Goal: Information Seeking & Learning: Learn about a topic

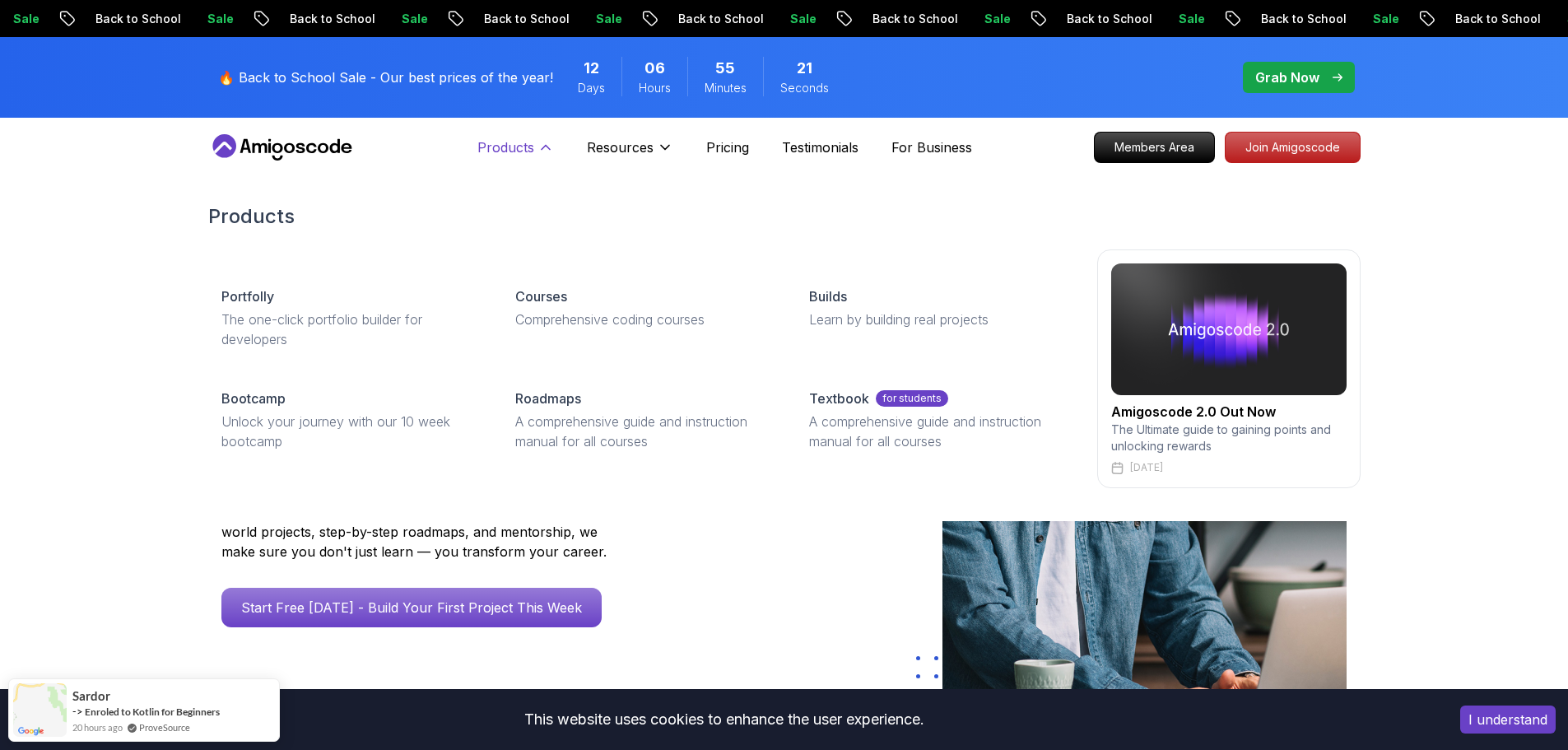
click at [550, 148] on icon at bounding box center [546, 148] width 17 height 17
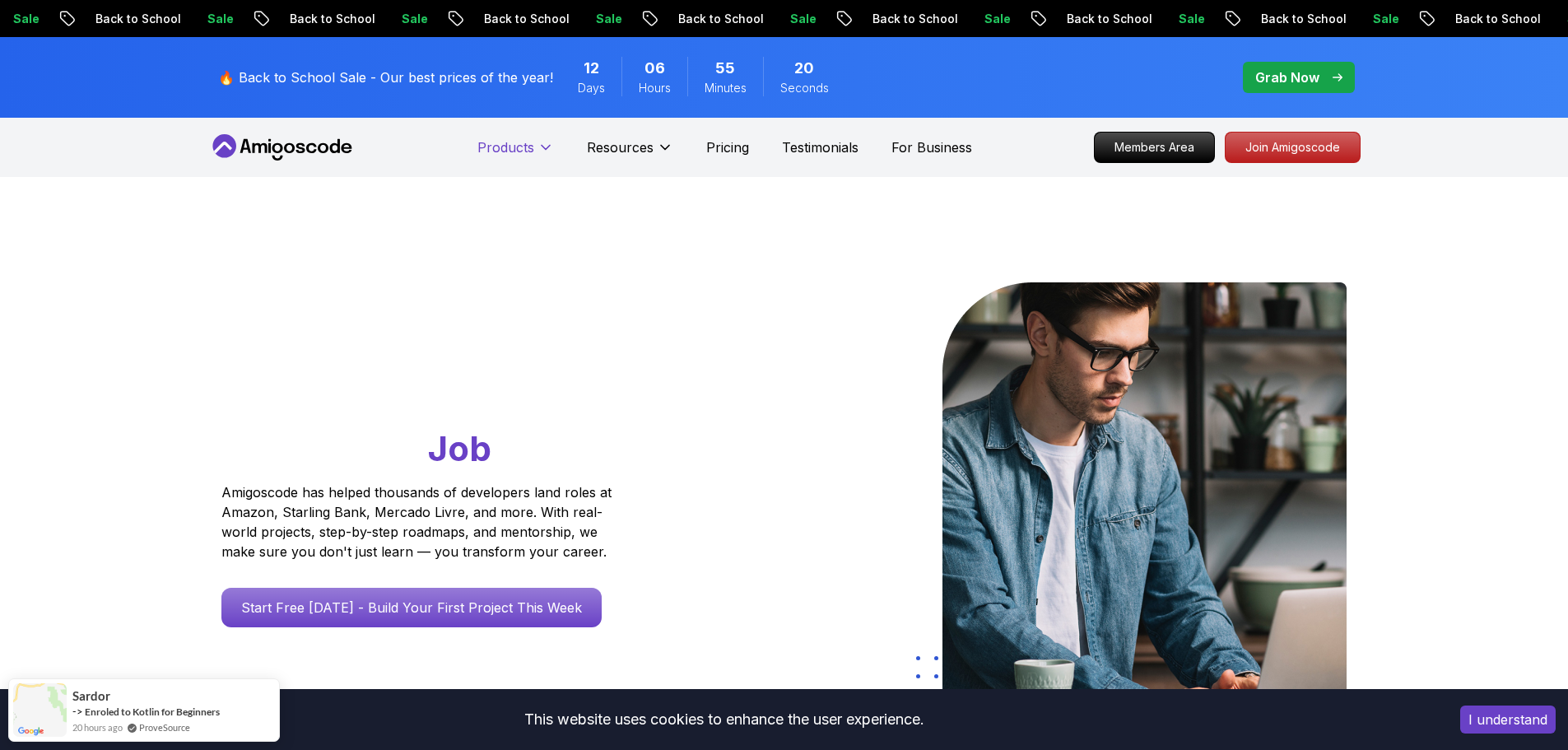
click at [550, 148] on icon at bounding box center [546, 148] width 17 height 17
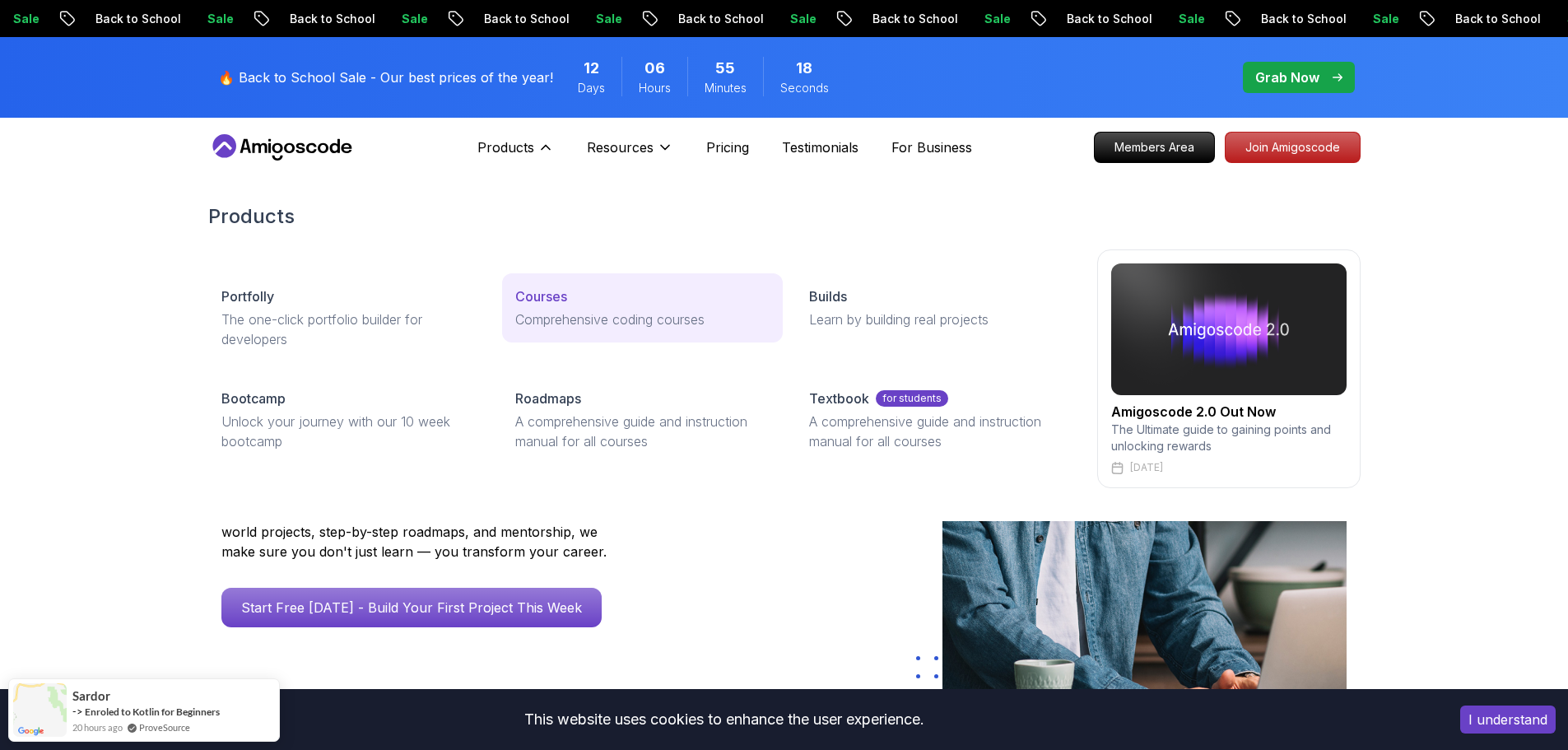
click at [558, 306] on link "Courses Comprehensive coding courses" at bounding box center [642, 308] width 281 height 69
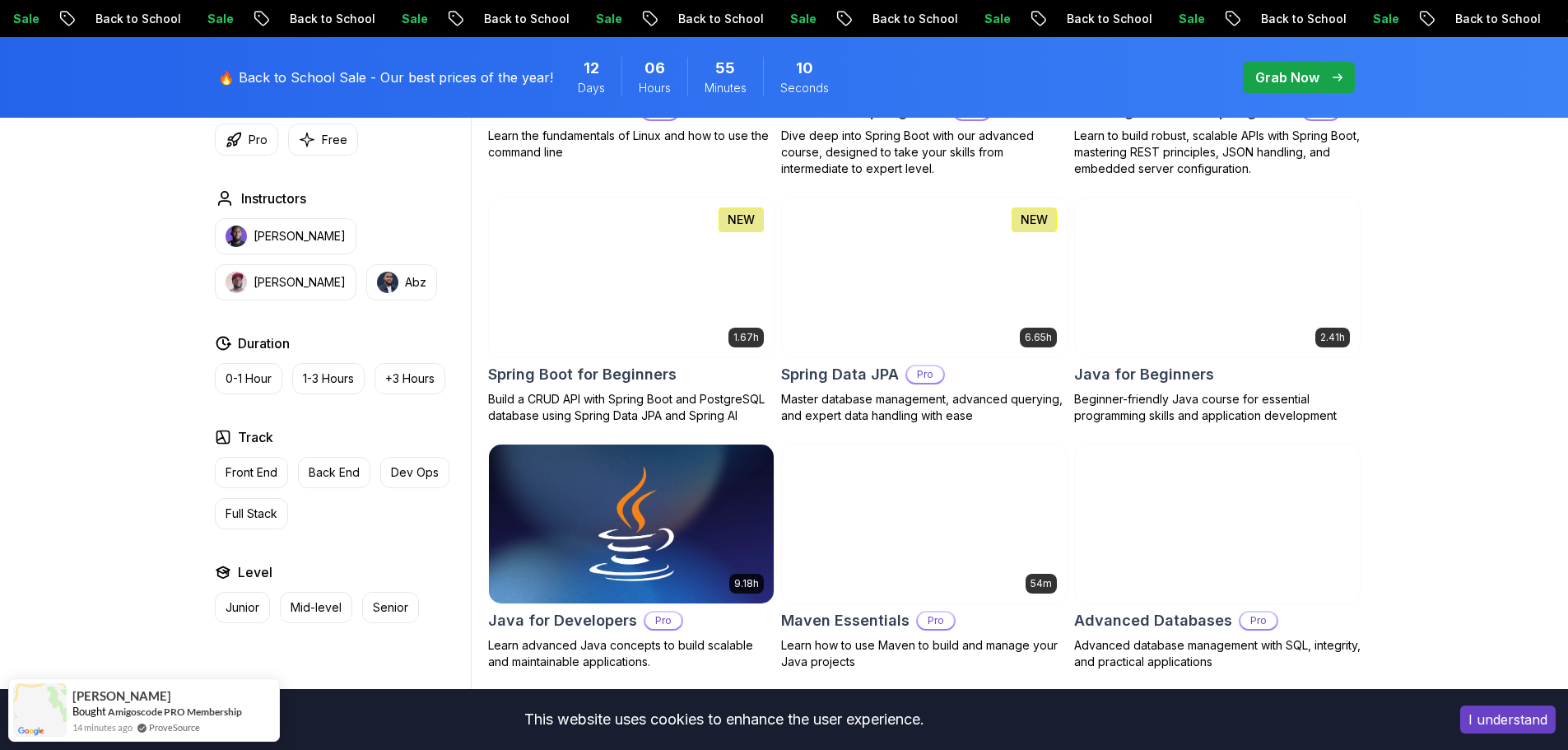
scroll to position [714, 0]
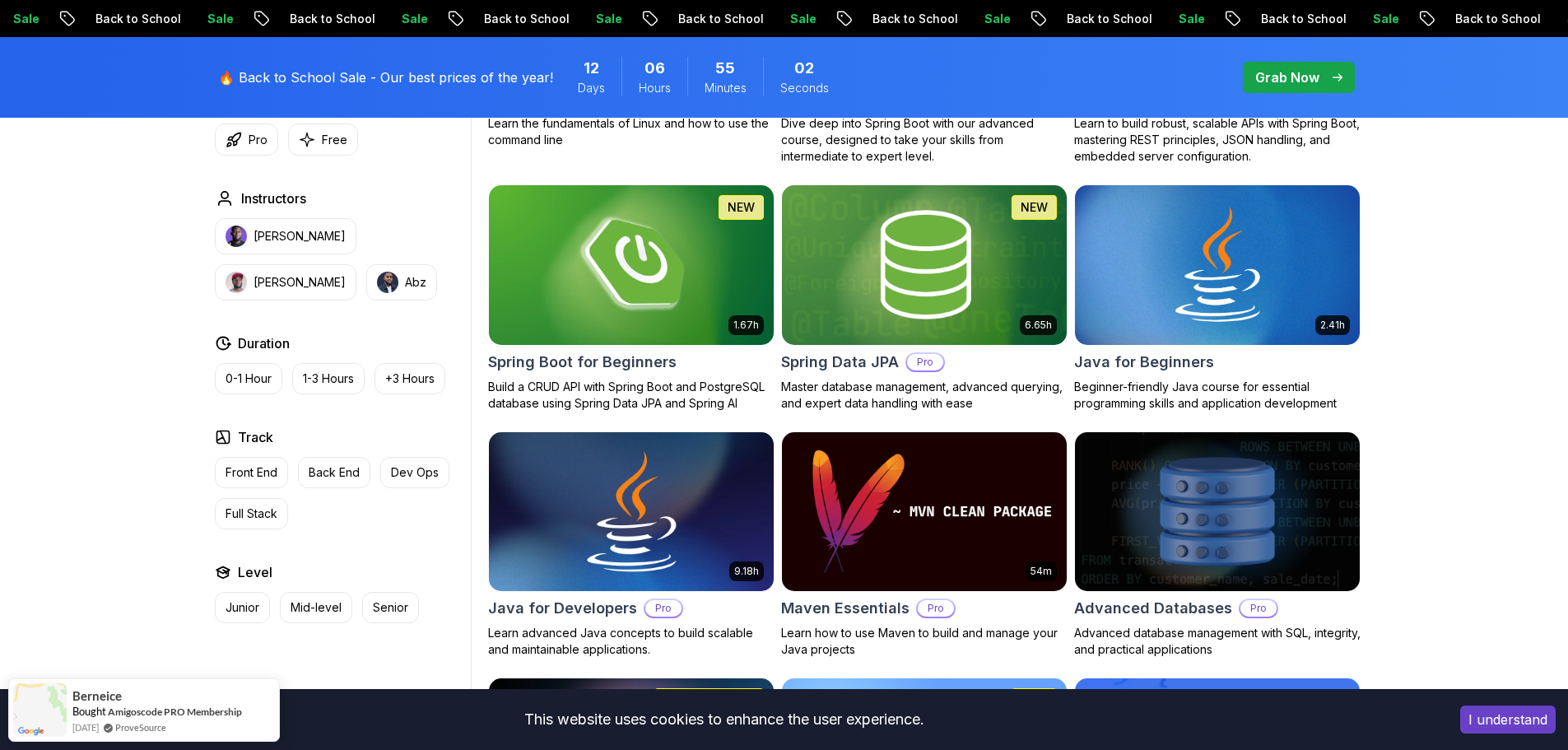
click at [600, 499] on img at bounding box center [630, 512] width 298 height 167
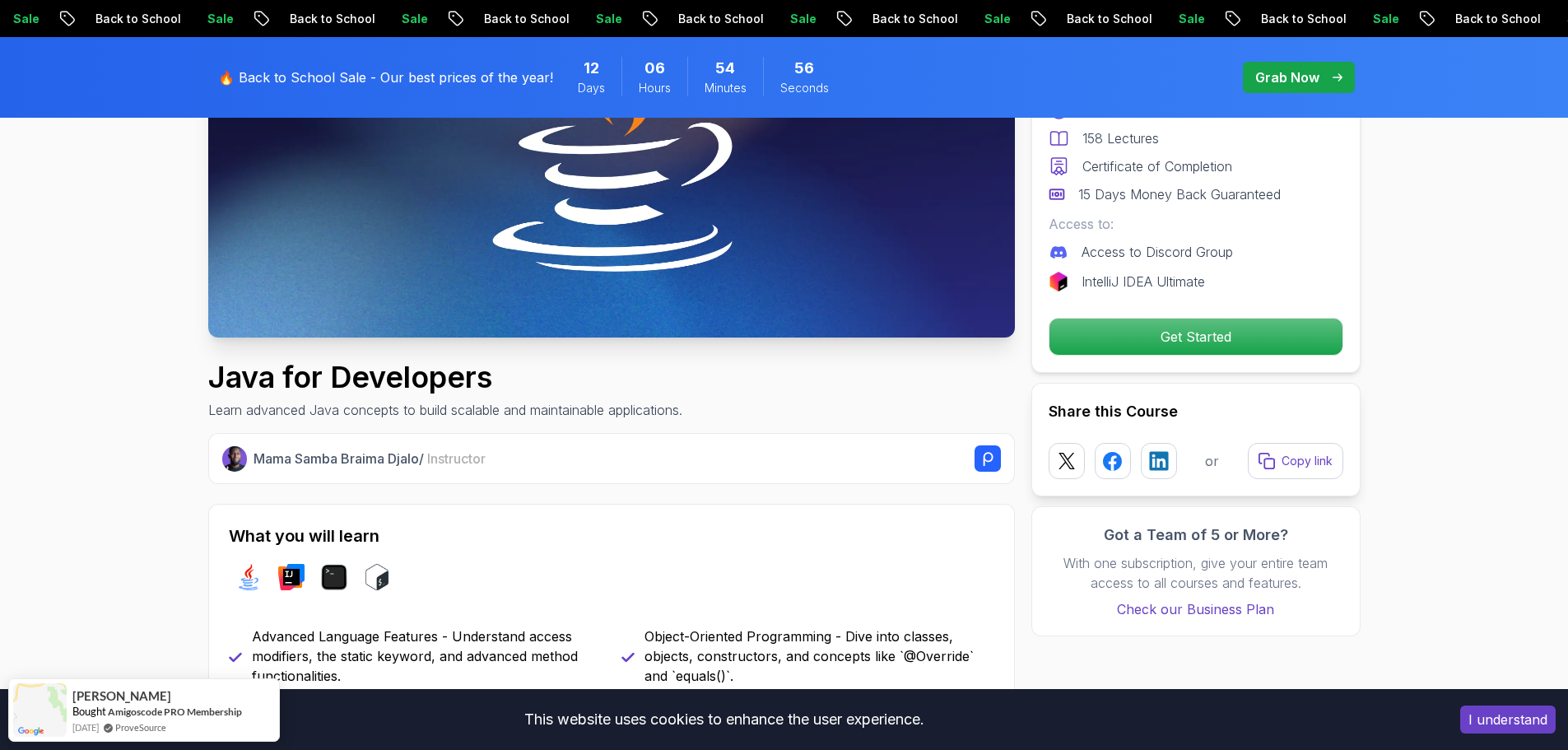
scroll to position [493, 0]
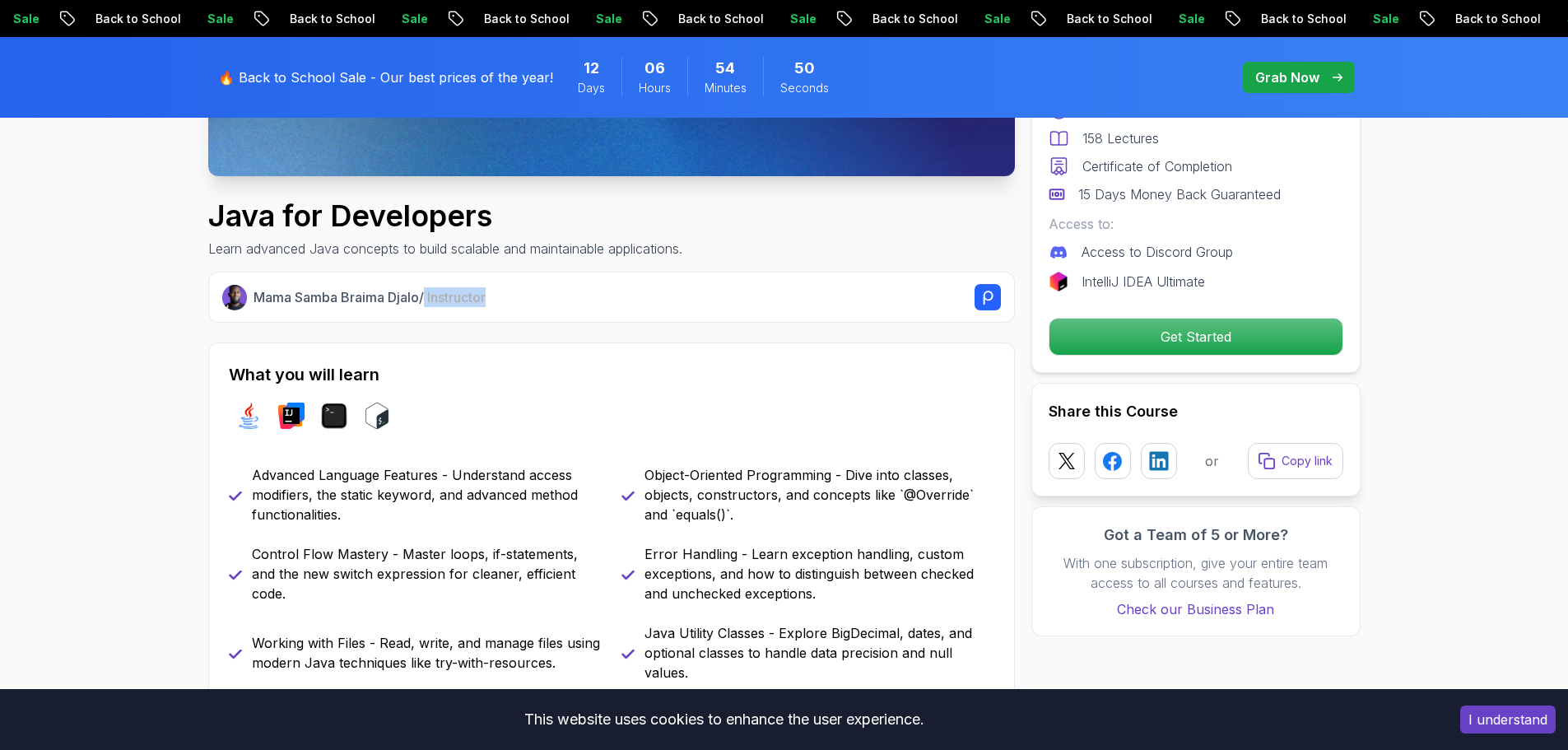
drag, startPoint x: 495, startPoint y: 302, endPoint x: 431, endPoint y: 306, distance: 64.1
click at [431, 306] on div "Mama Samba Braima Djalo / Instructor" at bounding box center [626, 297] width 746 height 26
click at [437, 299] on span "Instructor" at bounding box center [456, 297] width 59 height 17
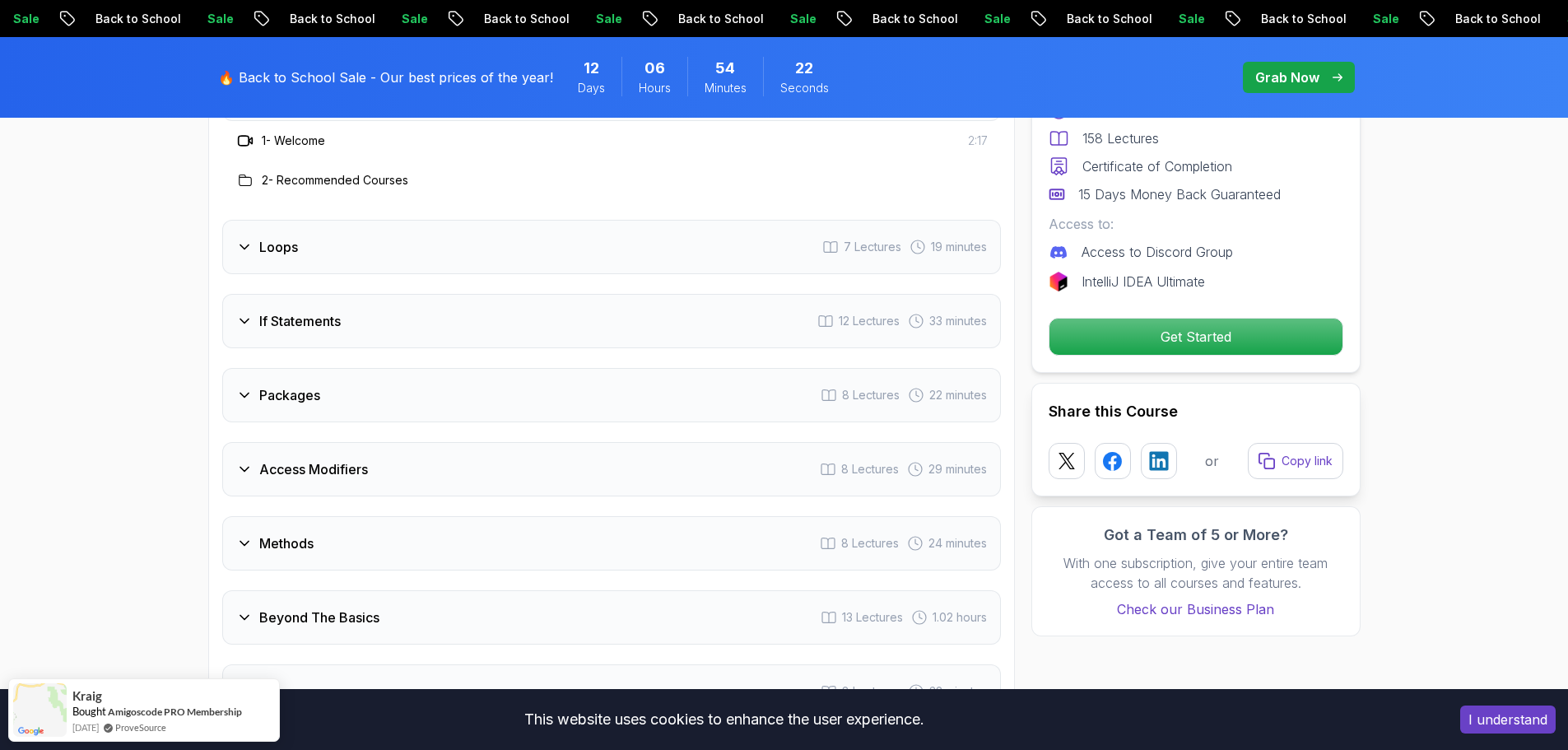
scroll to position [2305, 0]
click at [349, 236] on div "Loops 7 Lectures 19 minutes" at bounding box center [612, 247] width 779 height 54
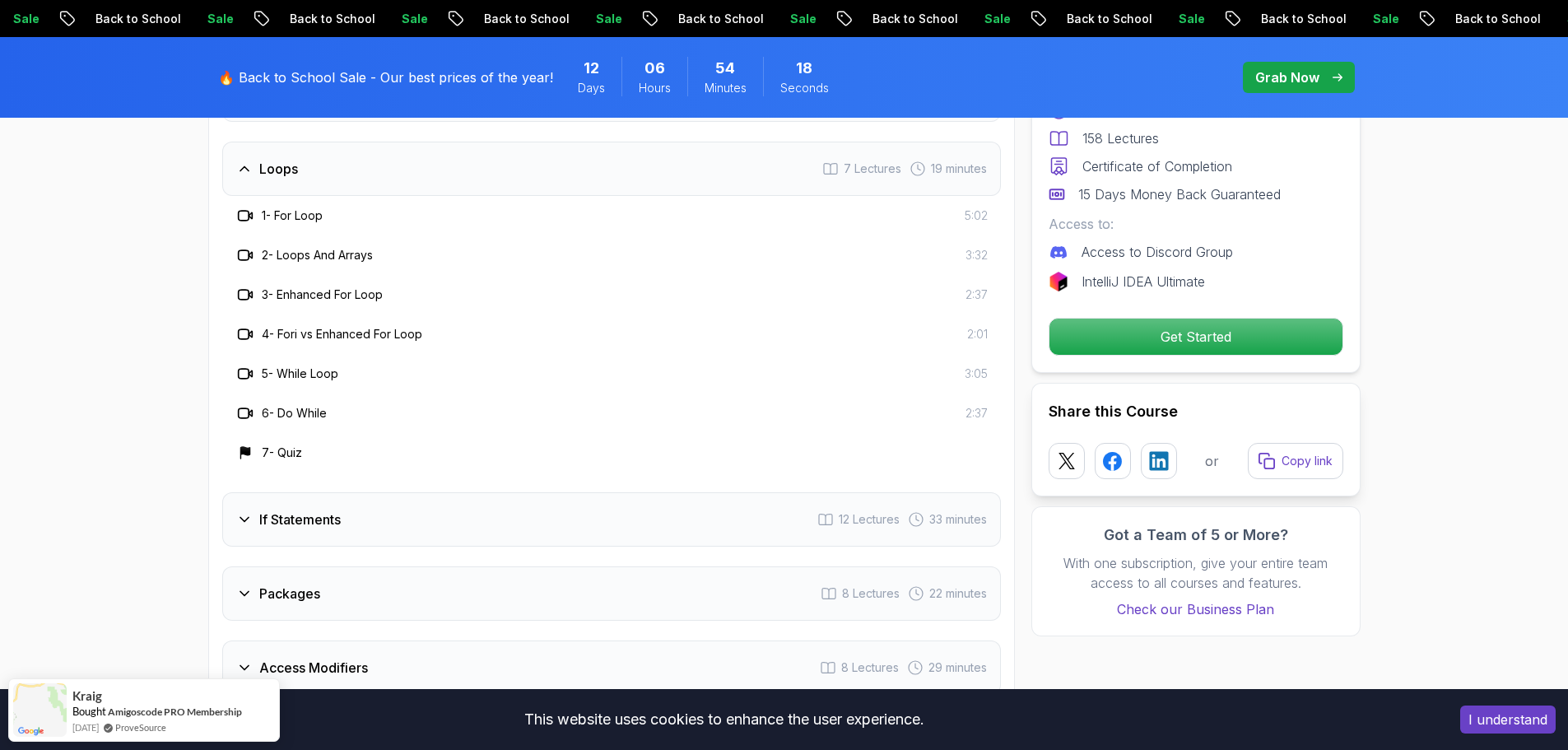
click at [395, 493] on div "If Statements 12 Lectures 33 minutes" at bounding box center [612, 520] width 779 height 54
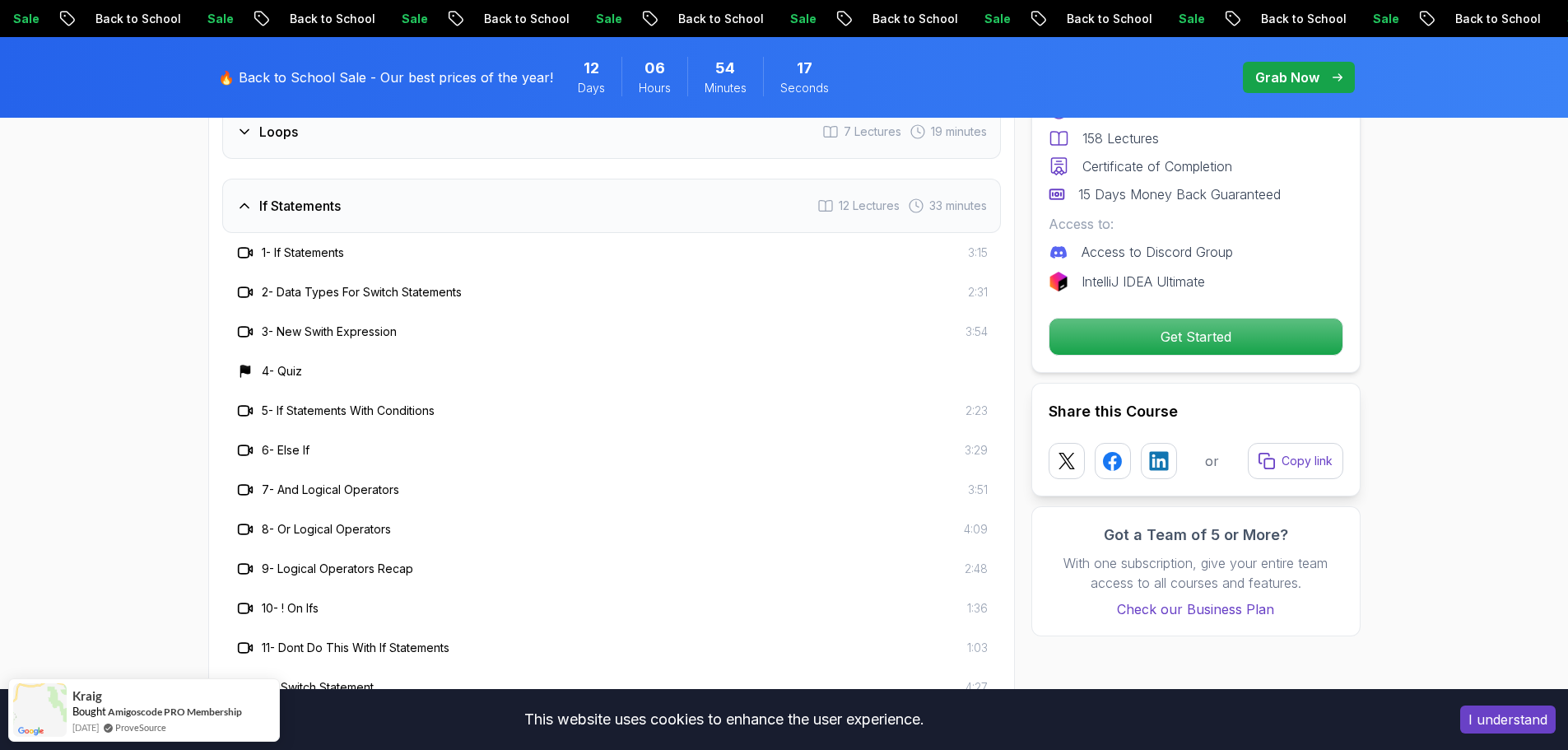
scroll to position [2414, 0]
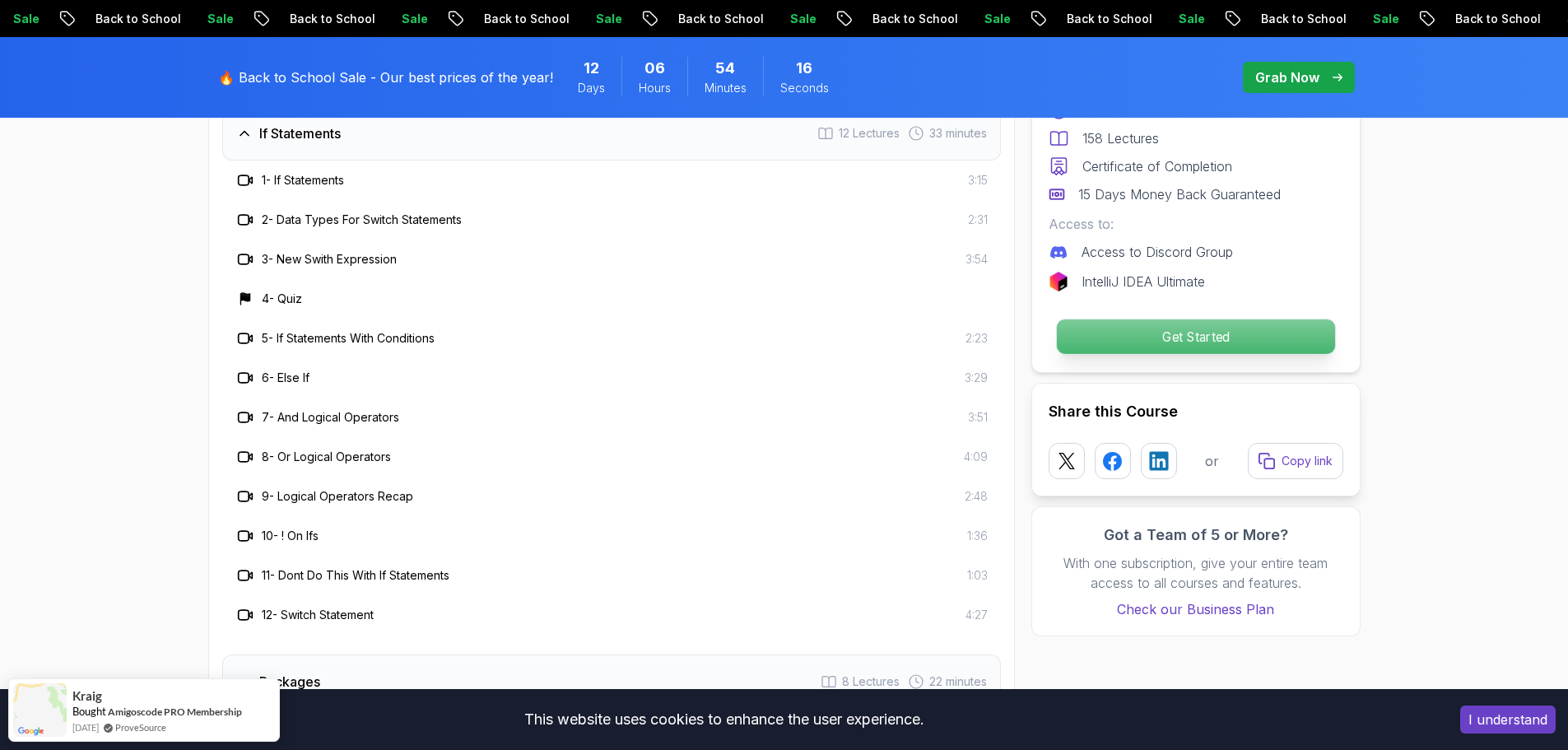
click at [1258, 329] on p "Get Started" at bounding box center [1194, 336] width 278 height 34
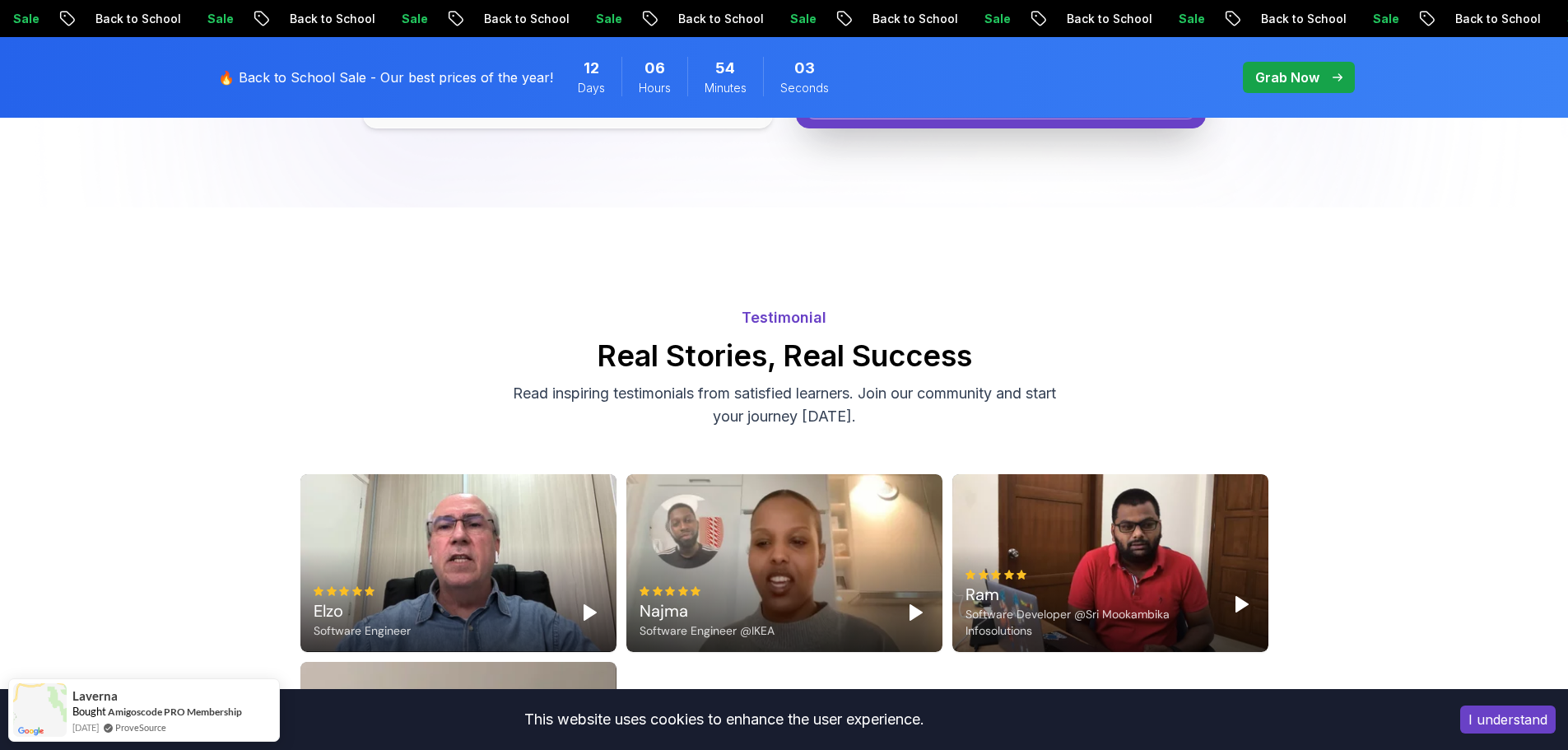
scroll to position [5220, 0]
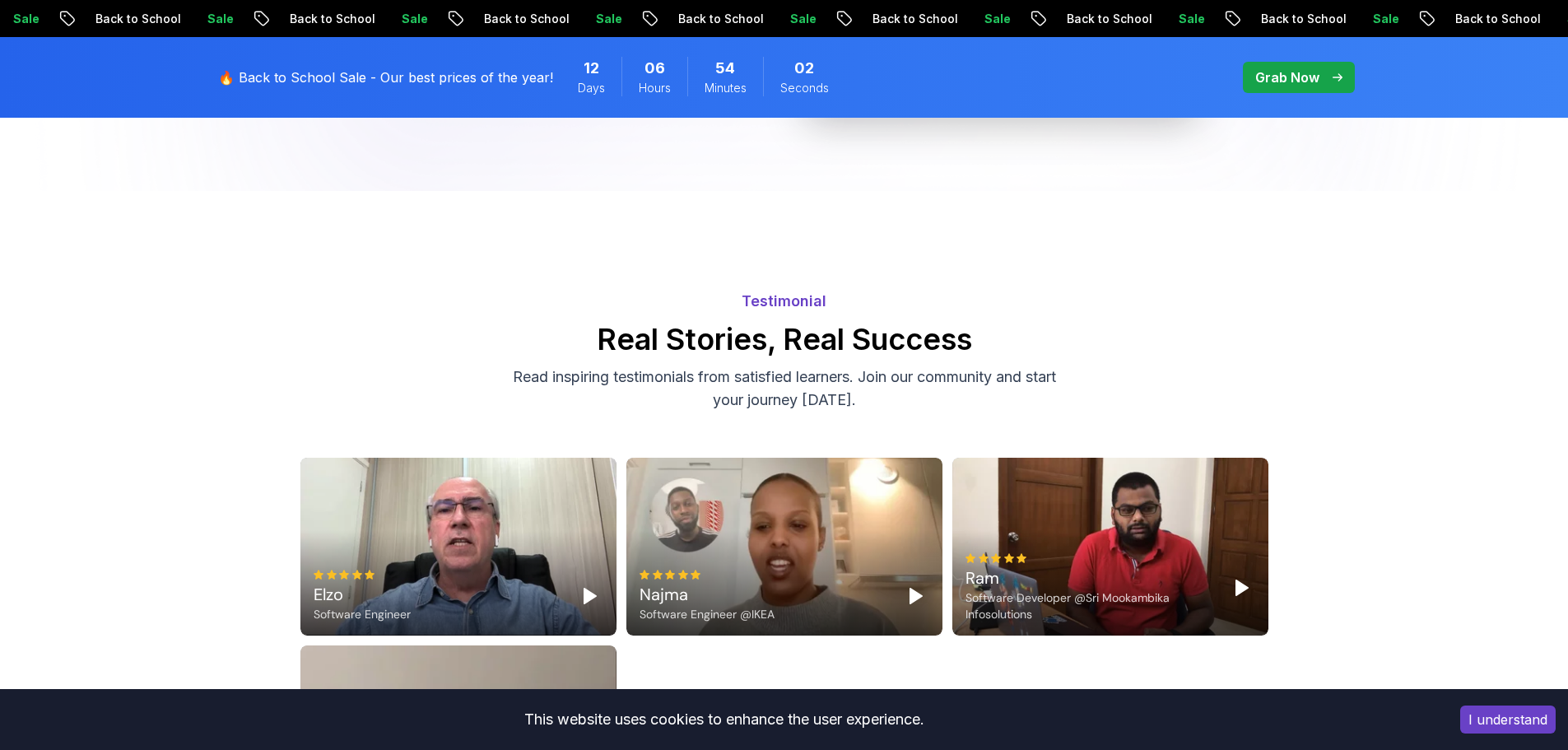
click at [1489, 719] on button "I understand" at bounding box center [1508, 719] width 96 height 28
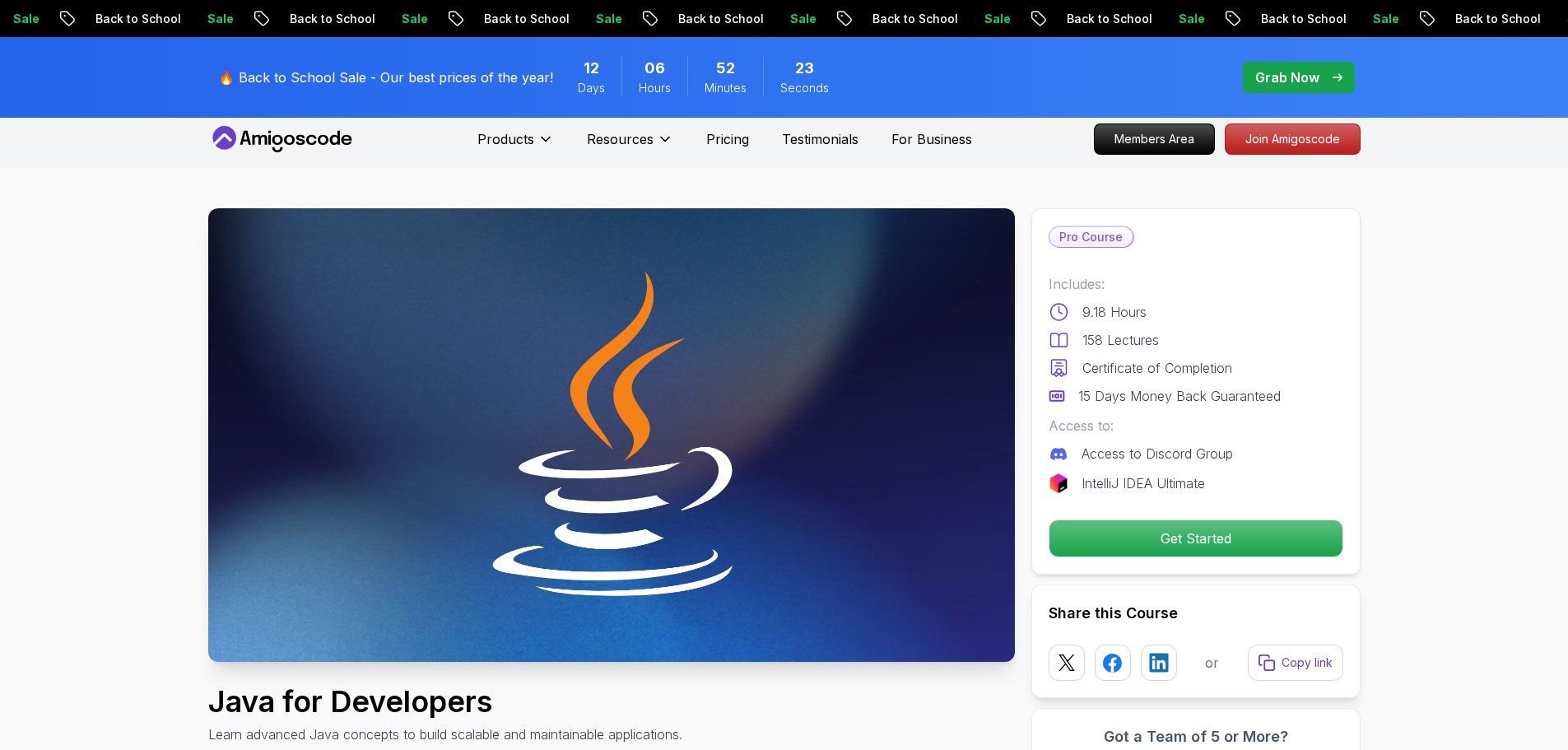
scroll to position [0, 0]
